Goal: Information Seeking & Learning: Learn about a topic

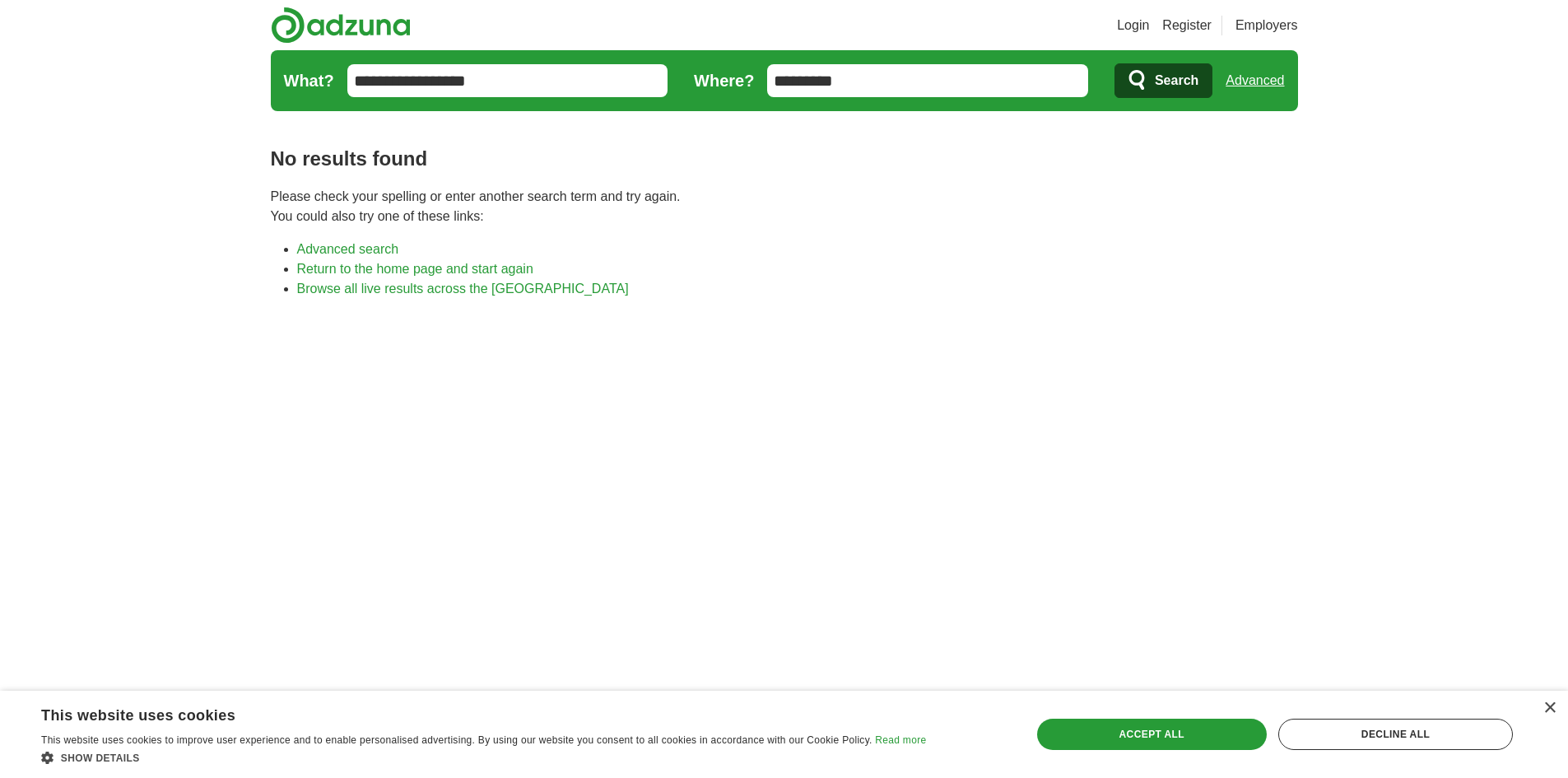
scroll to position [206, 0]
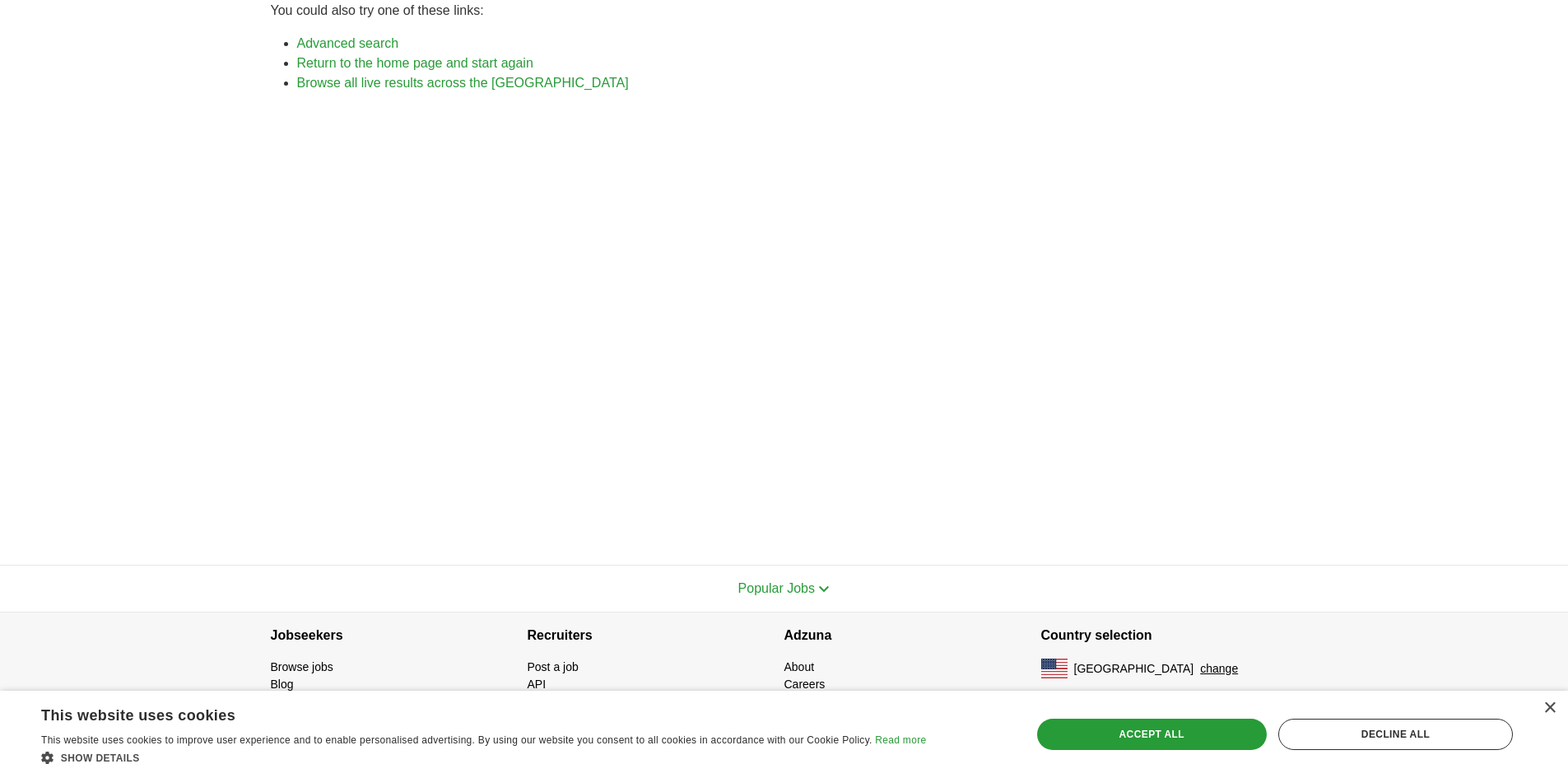
click at [785, 580] on button "Popular Jobs" at bounding box center [784, 589] width 92 height 20
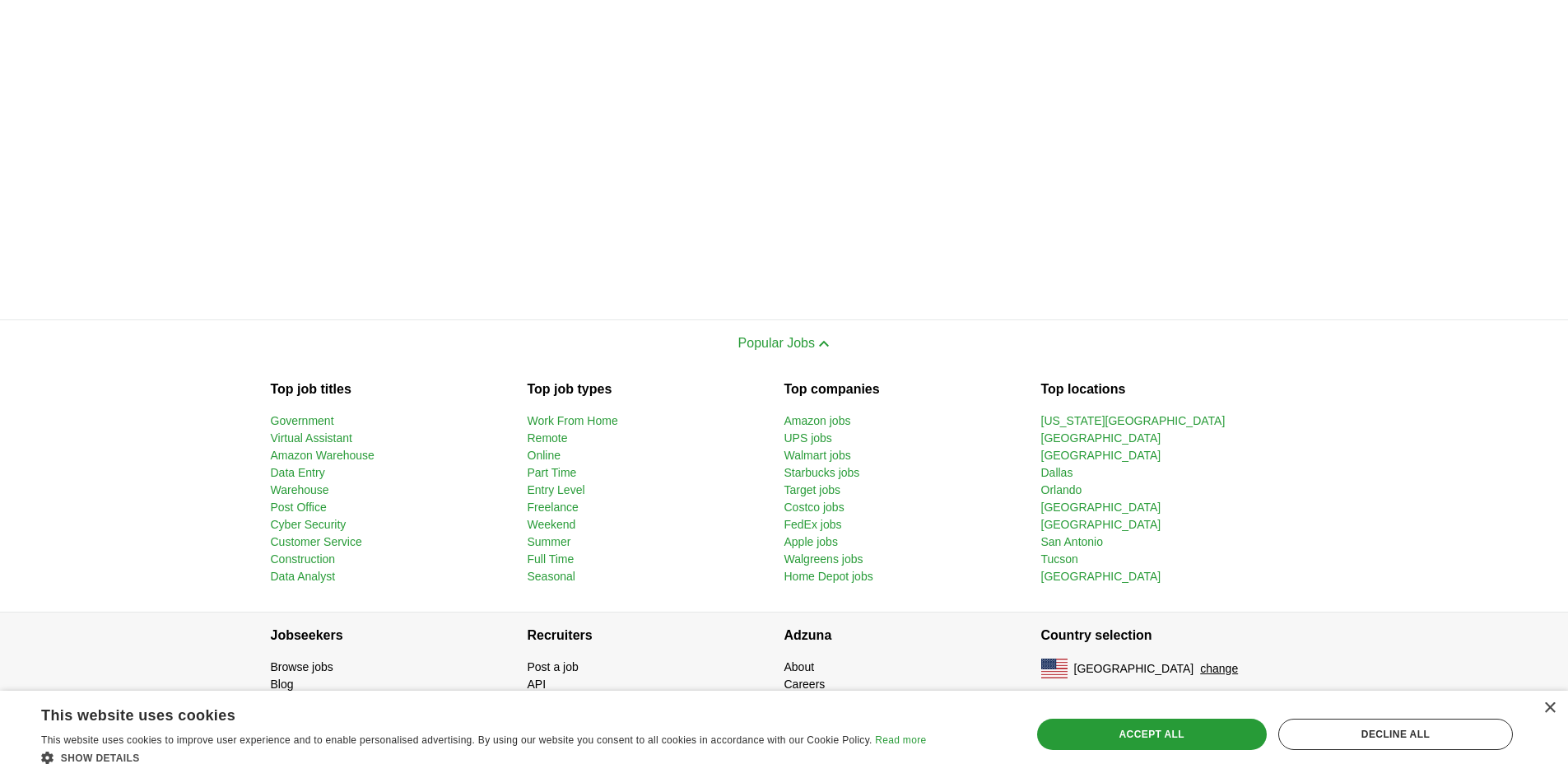
scroll to position [0, 0]
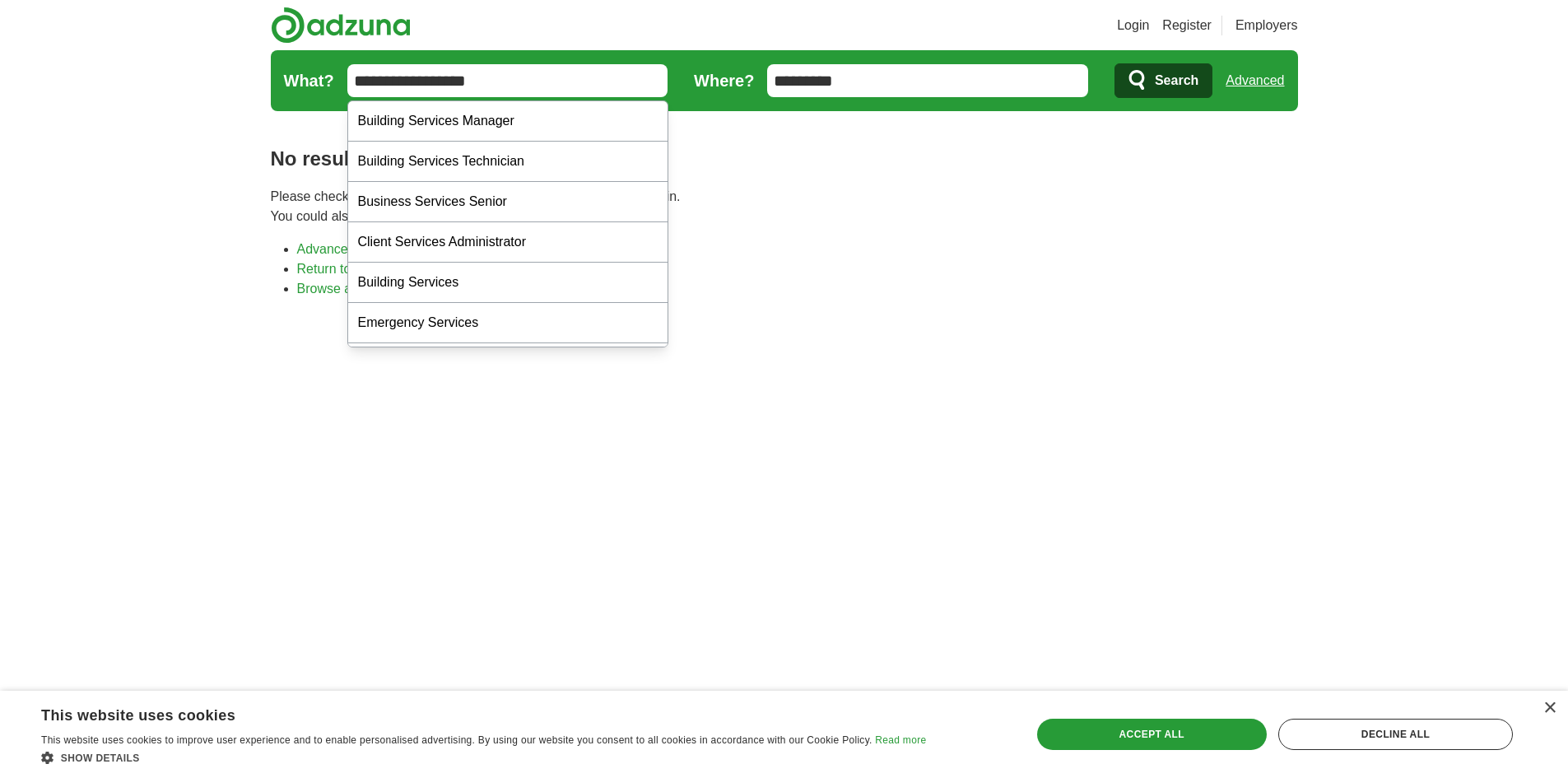
drag, startPoint x: 536, startPoint y: 94, endPoint x: 332, endPoint y: 87, distance: 204.1
click at [332, 87] on form "**********" at bounding box center [784, 81] width 1027 height 61
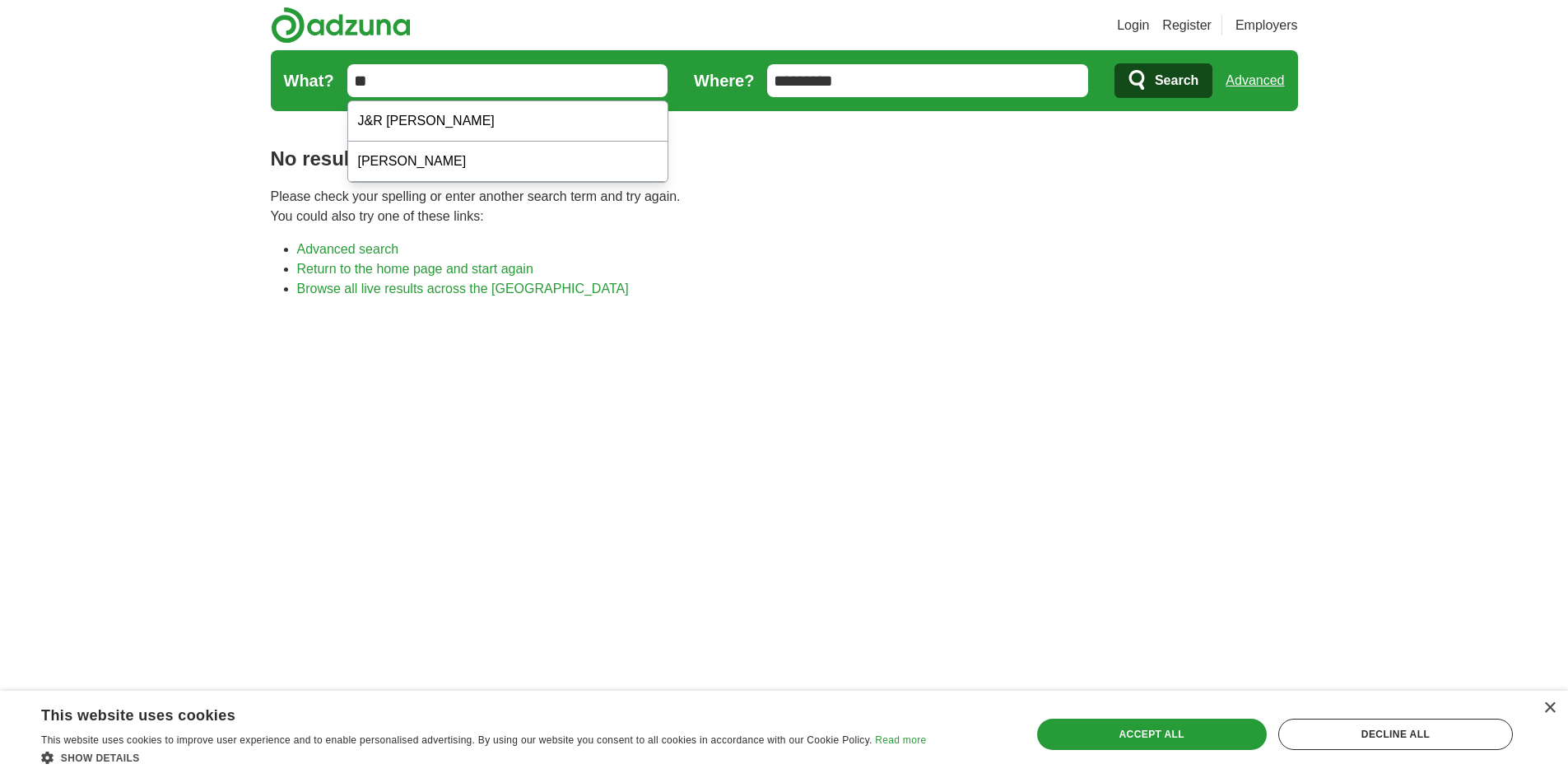
type input "*"
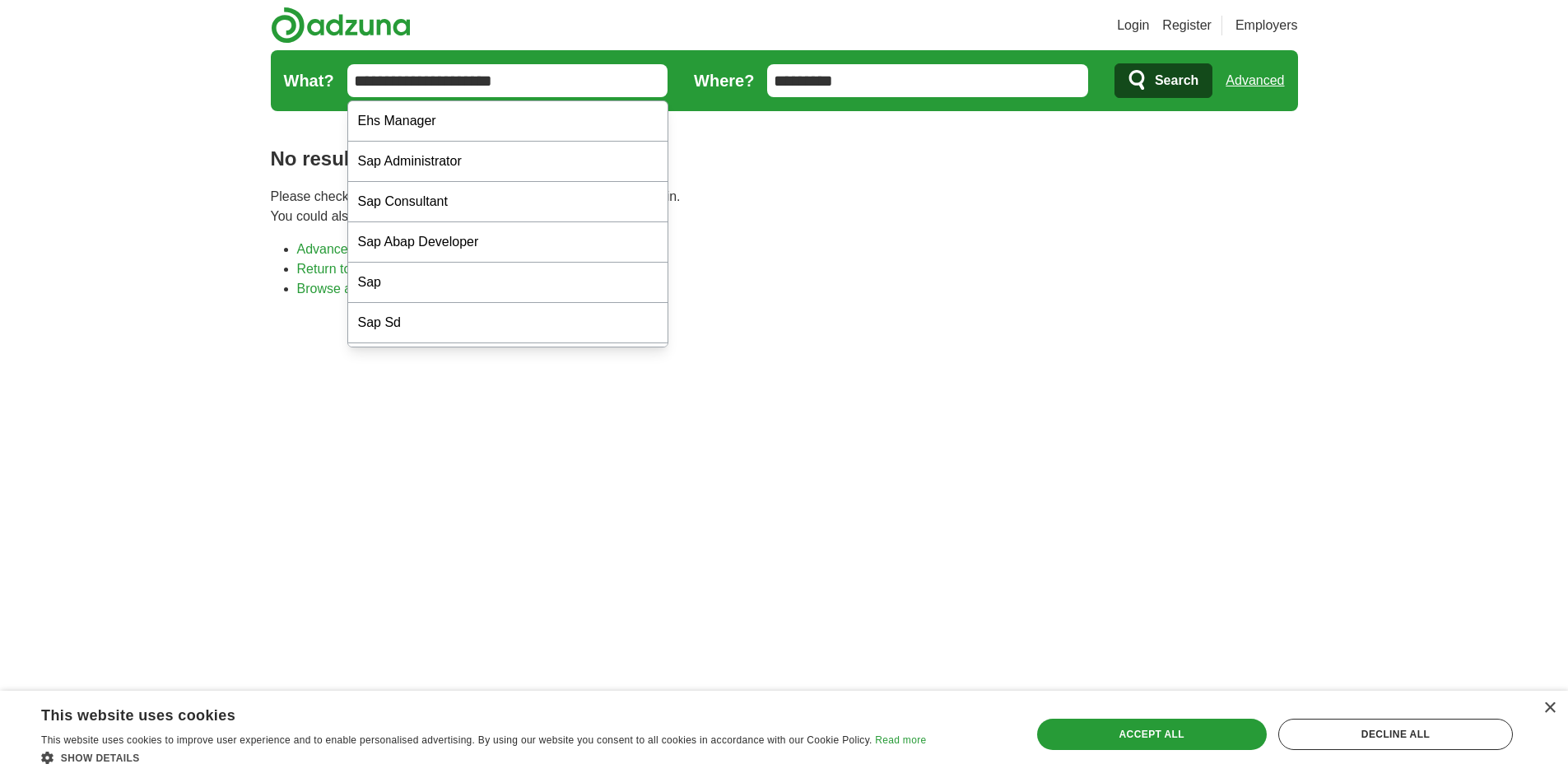
type input "**********"
click at [1114, 63] on button "Search" at bounding box center [1163, 80] width 98 height 34
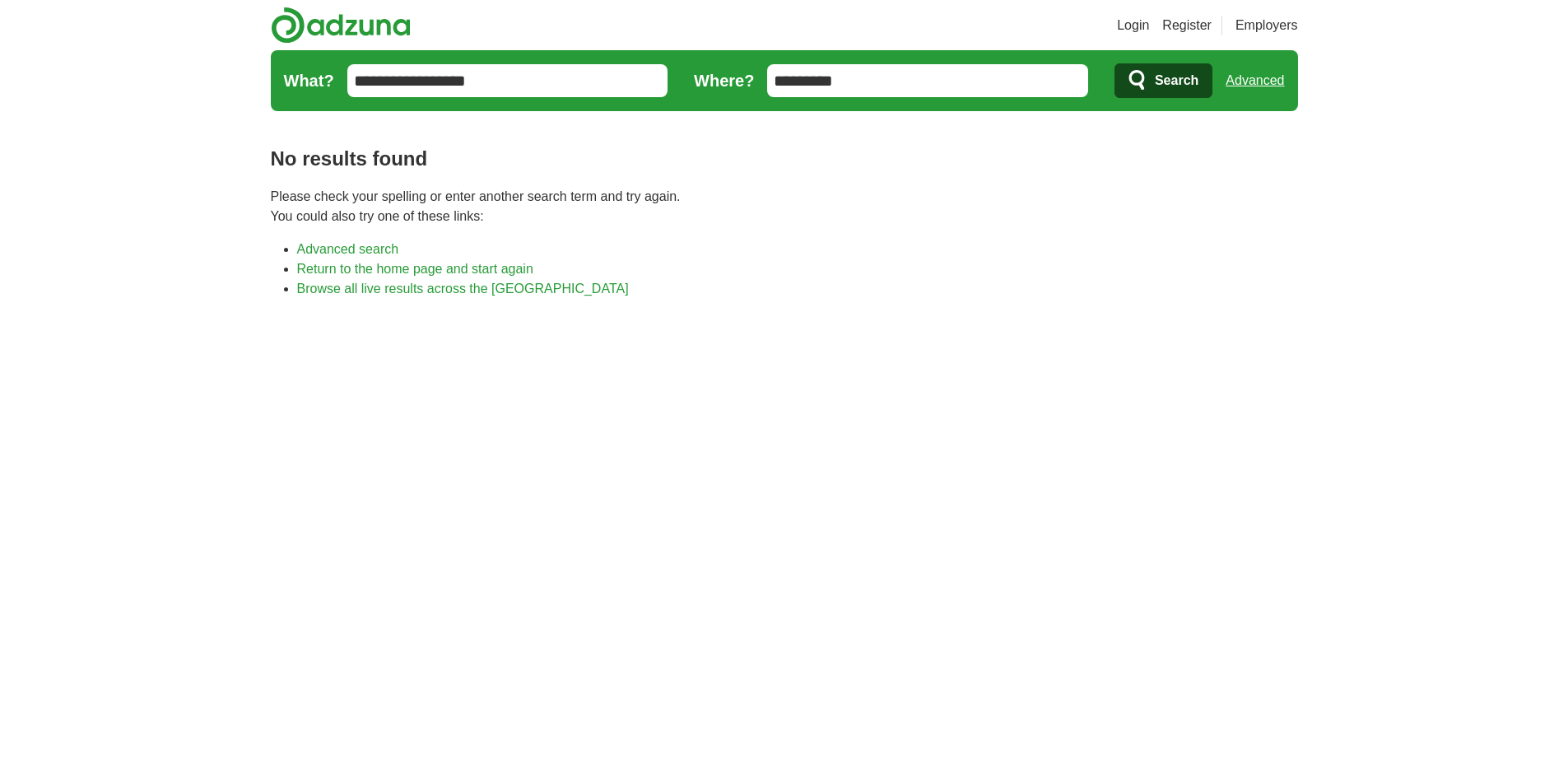
scroll to position [221, 0]
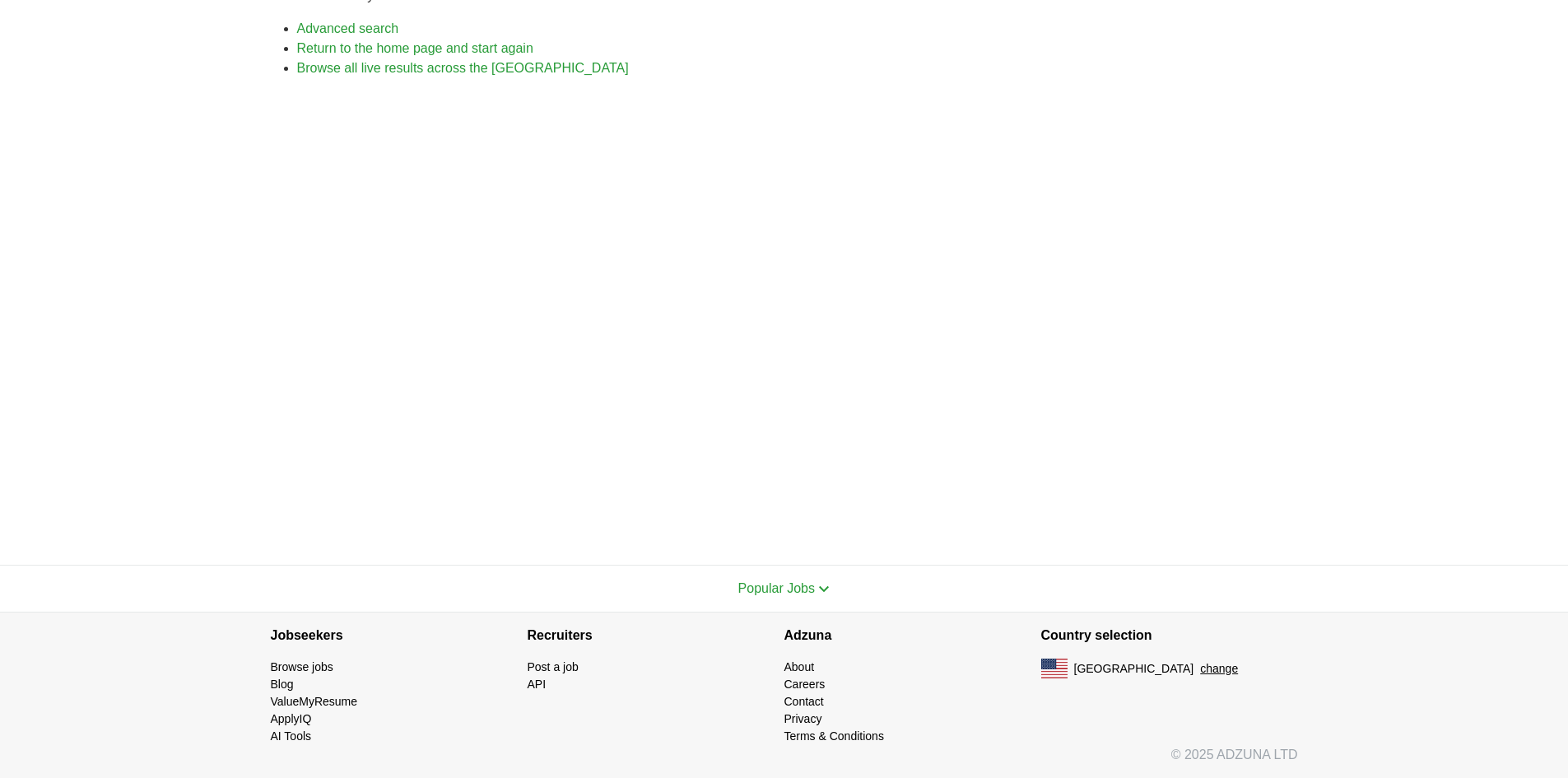
click at [802, 596] on button "Popular Jobs" at bounding box center [784, 589] width 92 height 20
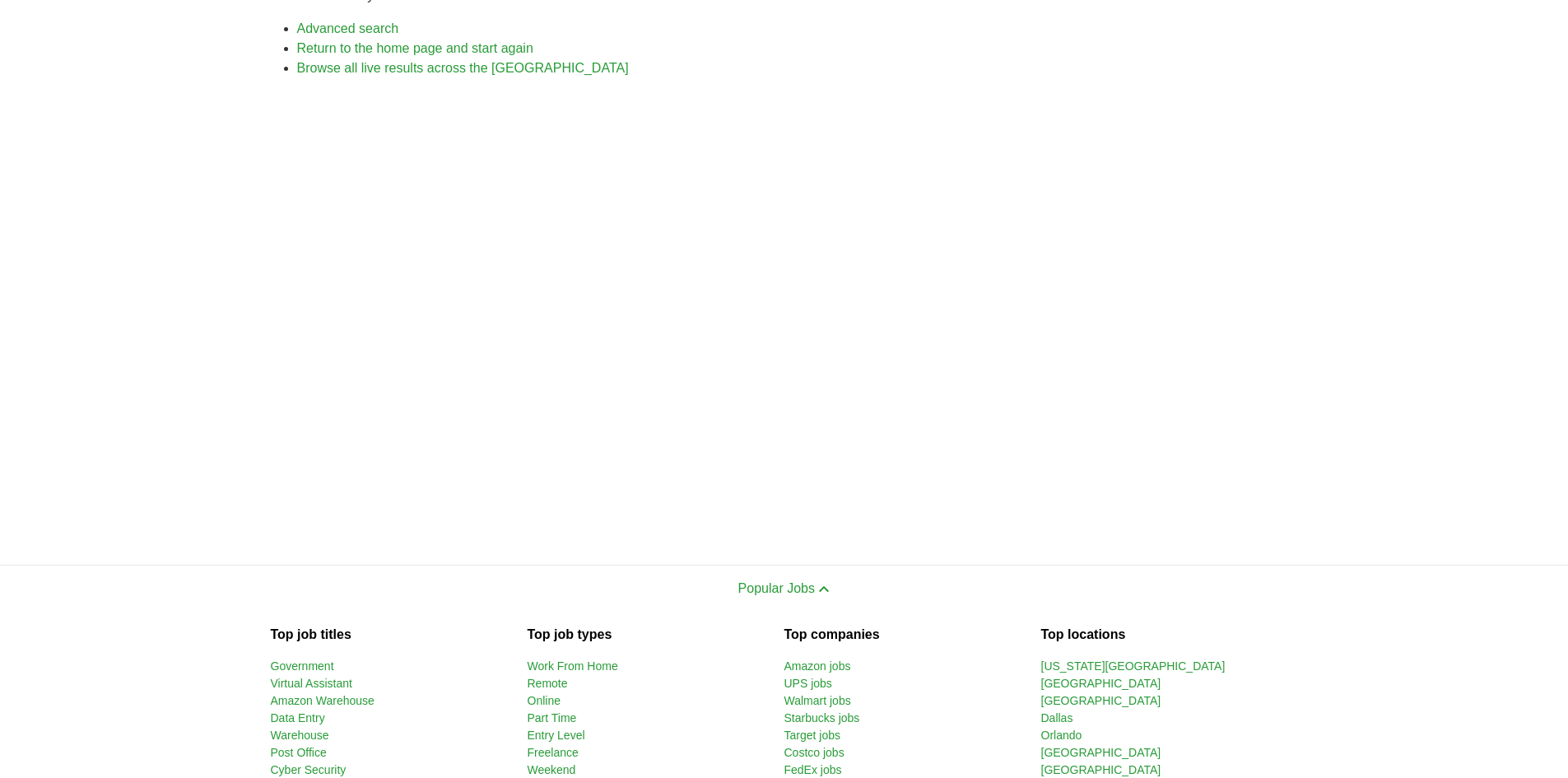
click at [767, 597] on button "Popular Jobs" at bounding box center [784, 589] width 92 height 20
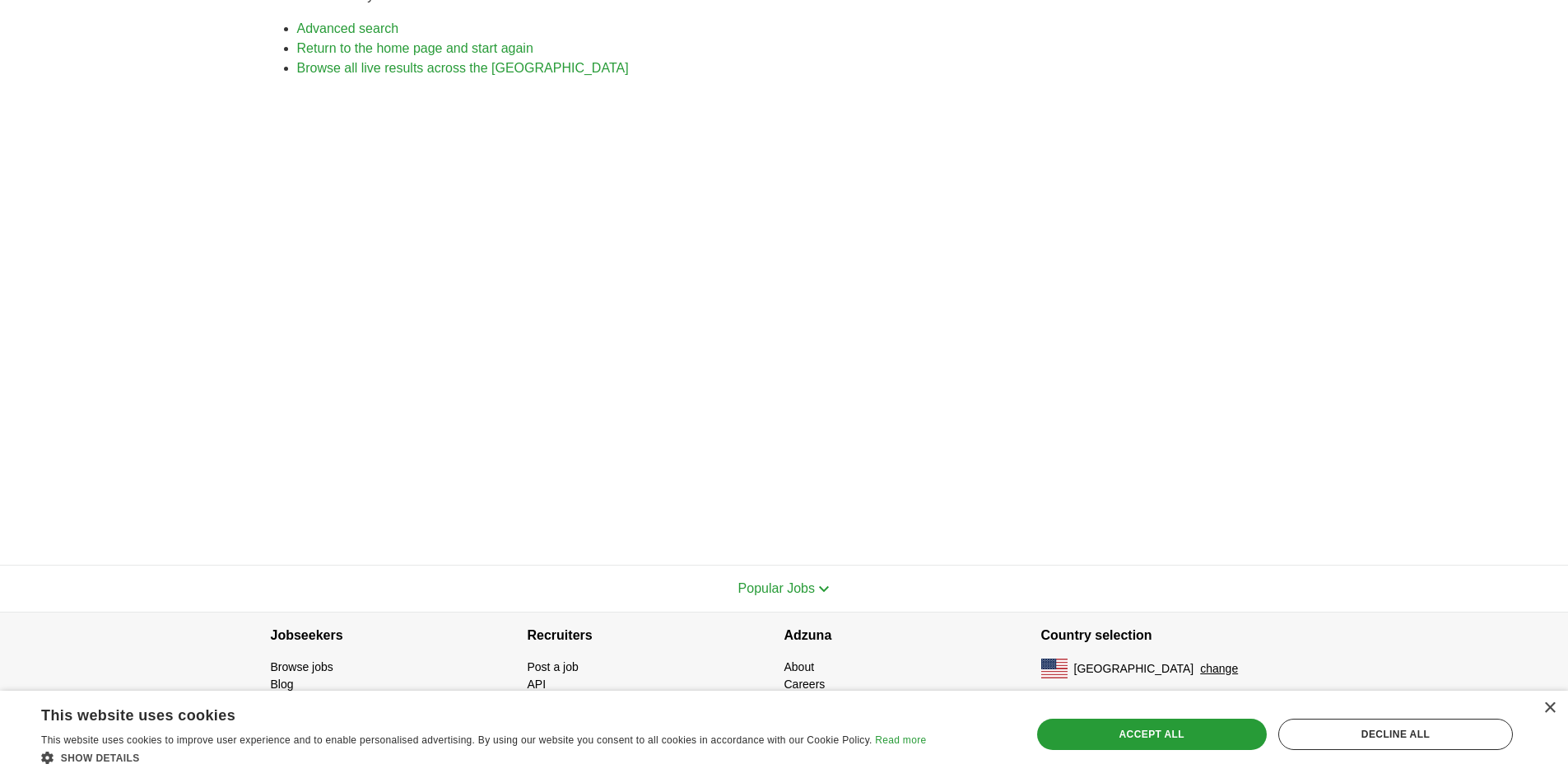
scroll to position [139, 0]
